Goal: Task Accomplishment & Management: Manage account settings

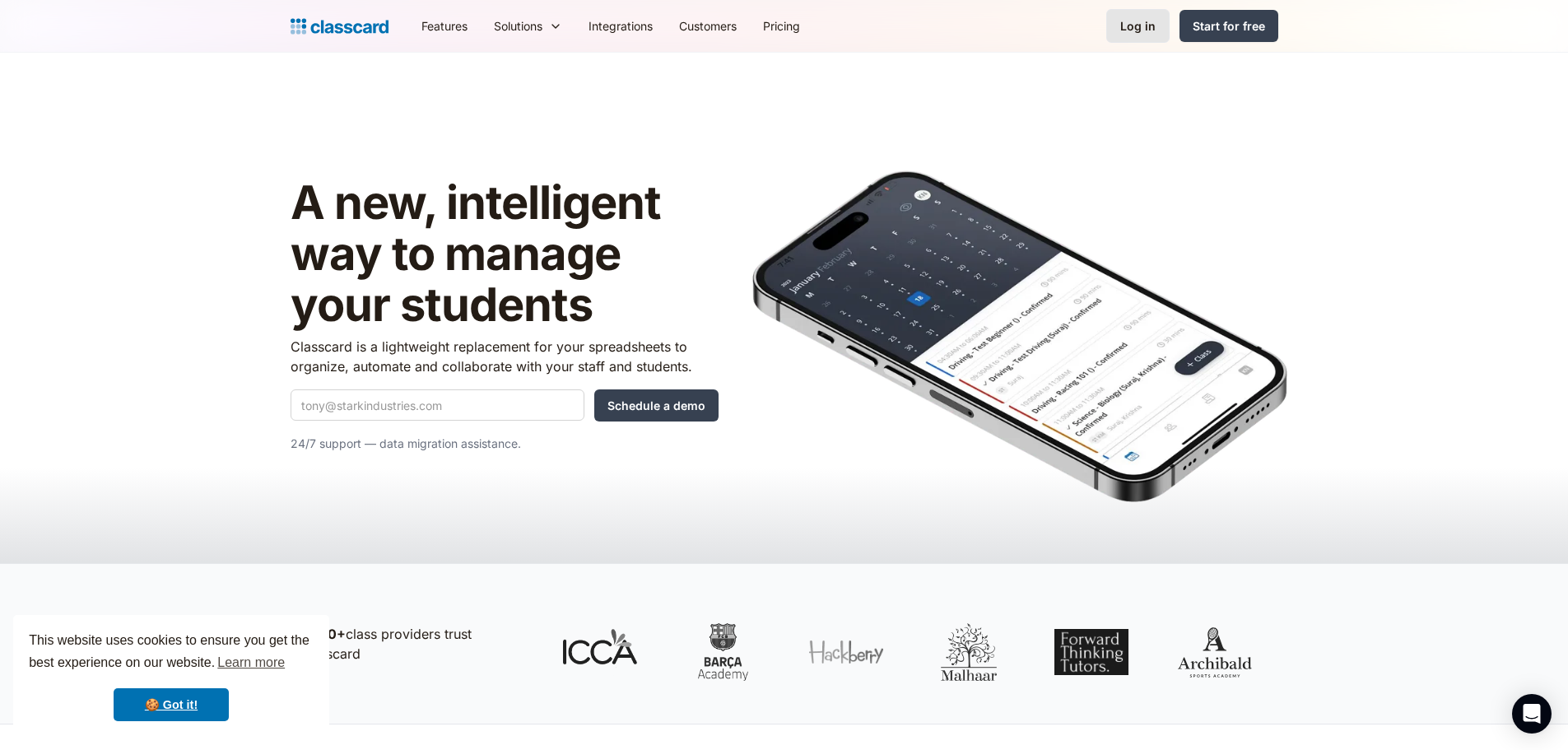
click at [1141, 32] on div "Log in" at bounding box center [1138, 25] width 35 height 17
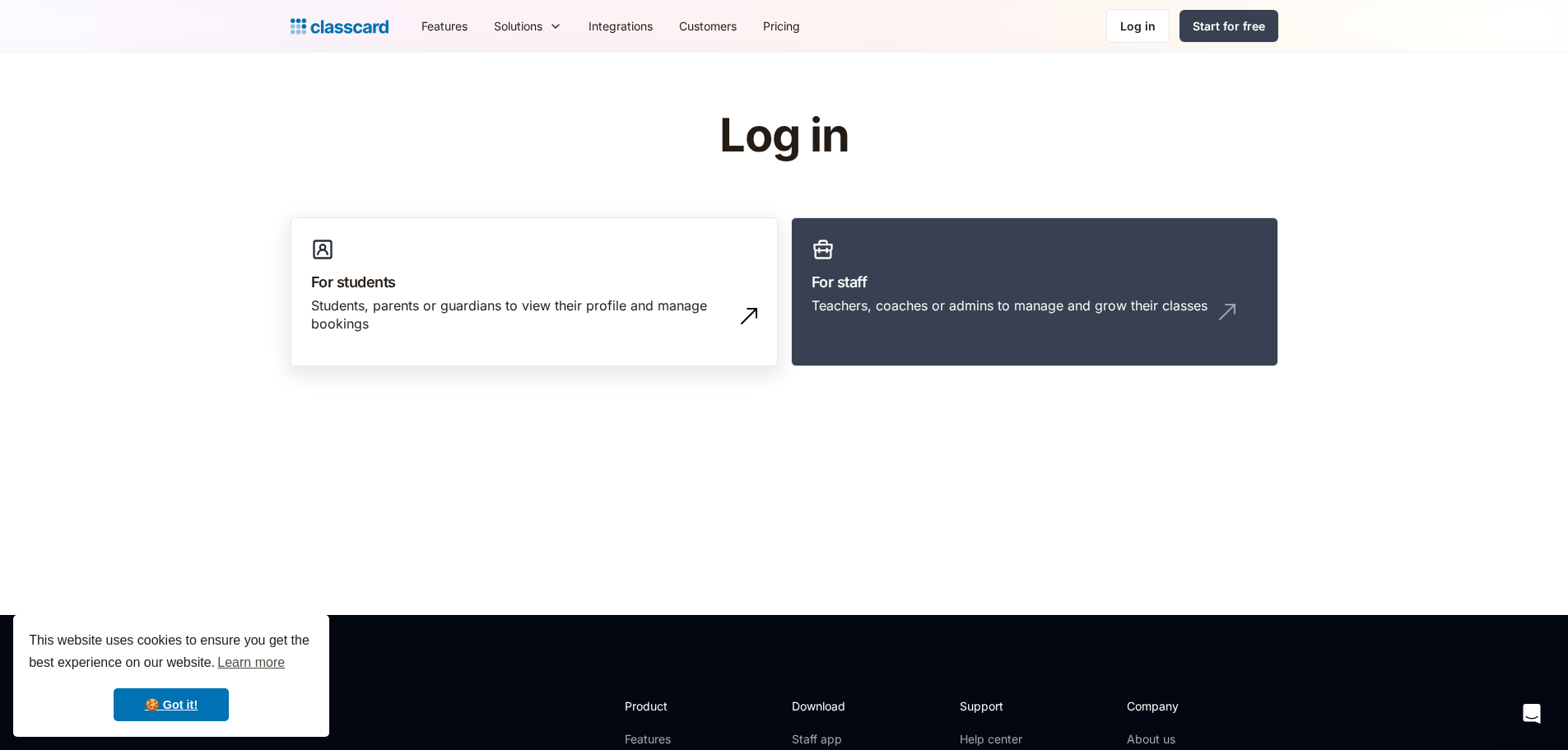
click at [583, 278] on h3 "For students" at bounding box center [534, 282] width 447 height 23
